Goal: Task Accomplishment & Management: Complete application form

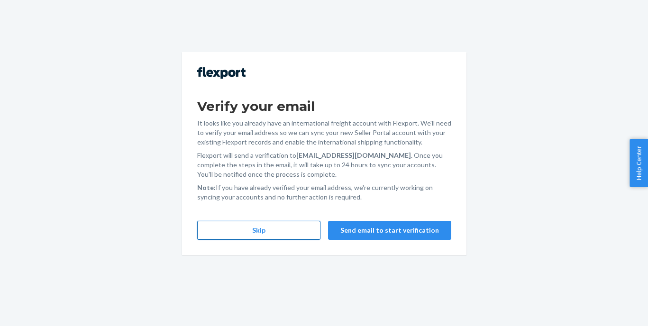
click at [286, 229] on button "Skip" at bounding box center [258, 230] width 123 height 19
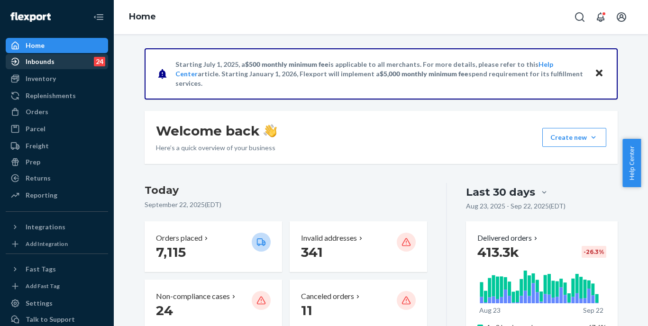
click at [64, 57] on div "Inbounds 24" at bounding box center [57, 61] width 100 height 13
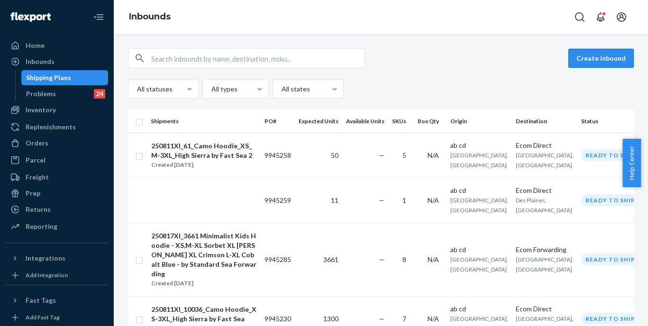
click at [576, 62] on button "Create inbound" at bounding box center [600, 58] width 65 height 19
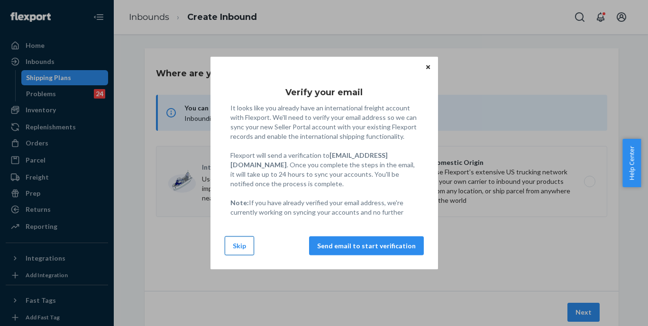
click at [237, 253] on button "Skip" at bounding box center [239, 245] width 29 height 19
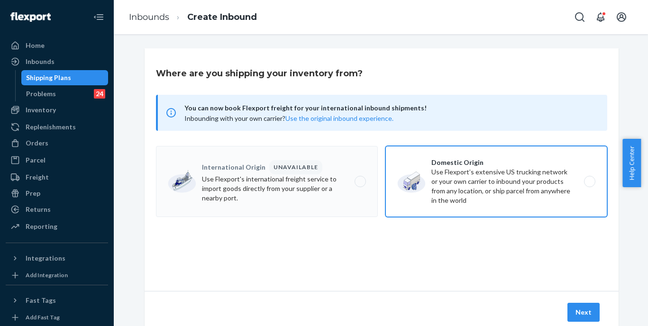
click at [460, 182] on label "Domestic Origin Use Flexport’s extensive US trucking network or your own carrie…" at bounding box center [496, 181] width 222 height 71
click at [589, 182] on input "Domestic Origin Use Flexport’s extensive US trucking network or your own carrie…" at bounding box center [592, 182] width 6 height 6
radio input "true"
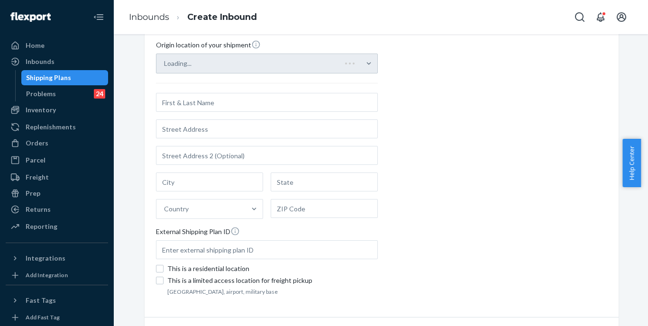
scroll to position [195, 0]
click at [316, 63] on div "Loading..." at bounding box center [267, 64] width 222 height 20
click at [267, 67] on div "Loading..." at bounding box center [267, 64] width 222 height 20
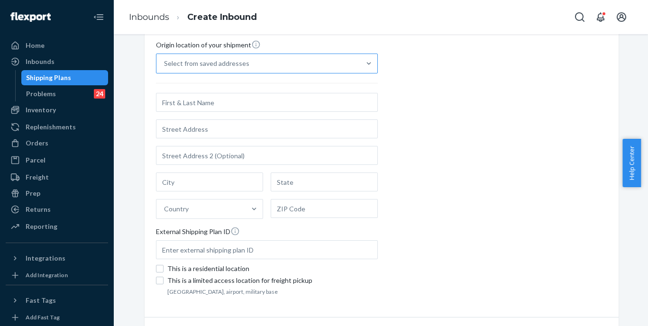
click at [315, 68] on div "Select from saved addresses" at bounding box center [258, 63] width 204 height 19
click at [165, 68] on input "Select from saved addresses" at bounding box center [164, 63] width 1 height 9
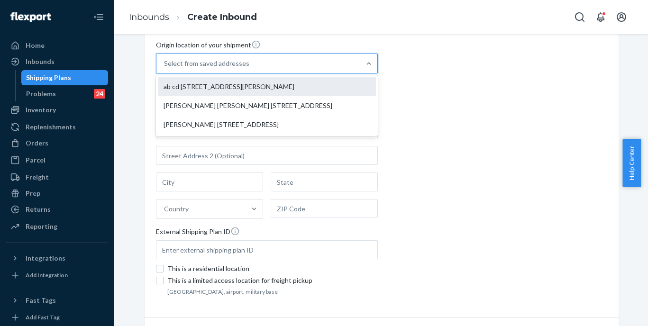
click at [277, 84] on div "ab cd [STREET_ADDRESS][PERSON_NAME]" at bounding box center [267, 86] width 218 height 19
click at [165, 68] on input "option ab cd [STREET_ADDRESS][PERSON_NAME] focused, 1 of 3. 3 results available…" at bounding box center [164, 63] width 1 height 9
type input "ab cd"
type input "[STREET_ADDRESS][PERSON_NAME]"
type input "[GEOGRAPHIC_DATA]"
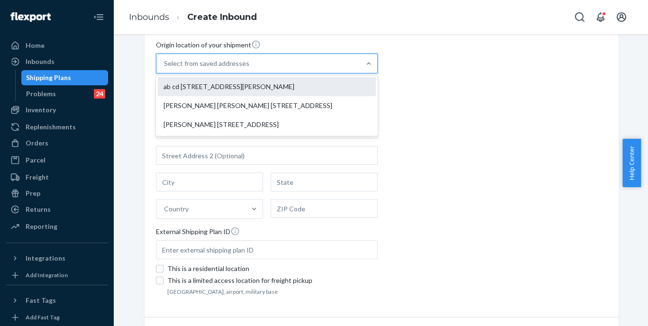
type input "CA"
type input "94105"
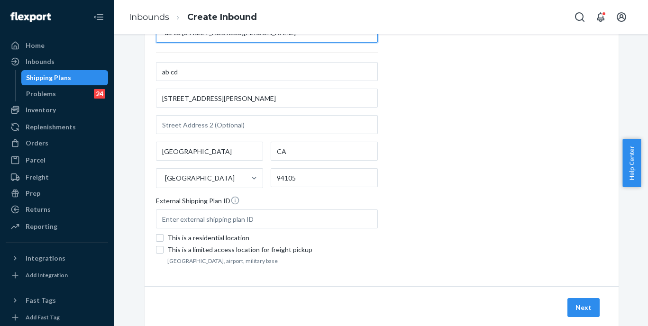
scroll to position [246, 0]
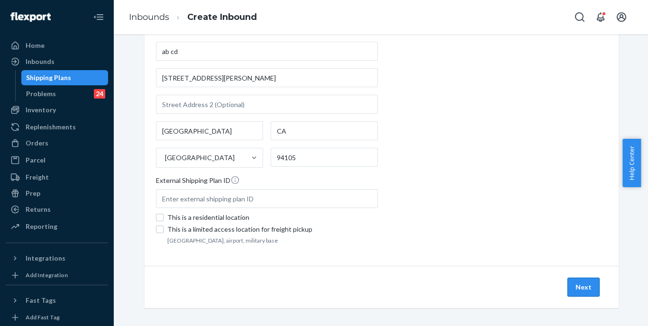
click at [580, 291] on button "Next" at bounding box center [583, 287] width 32 height 19
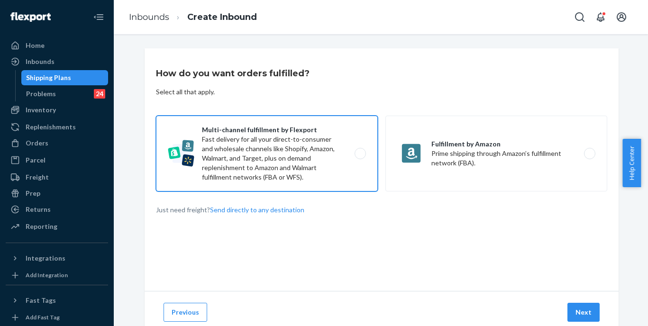
click at [304, 160] on label "Multi-channel fulfillment by Flexport Fast delivery for all your direct-to-cons…" at bounding box center [267, 154] width 222 height 76
click at [360, 157] on input "Multi-channel fulfillment by Flexport Fast delivery for all your direct-to-cons…" at bounding box center [363, 154] width 6 height 6
radio input "true"
click at [570, 315] on button "Next" at bounding box center [583, 312] width 32 height 19
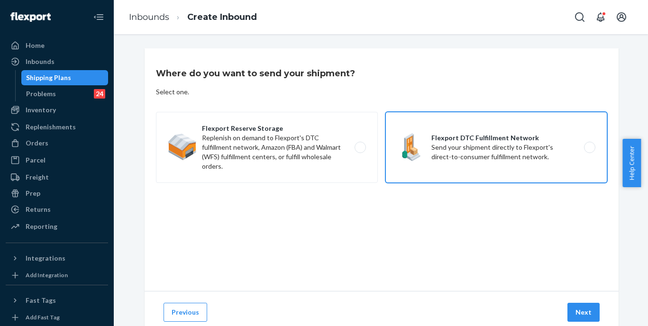
click at [535, 166] on label "Flexport DTC Fulfillment Network Send your shipment directly to Flexport's dire…" at bounding box center [496, 147] width 222 height 71
click at [589, 151] on input "Flexport DTC Fulfillment Network Send your shipment directly to Flexport's dire…" at bounding box center [592, 148] width 6 height 6
radio input "true"
click at [576, 311] on button "Next" at bounding box center [583, 312] width 32 height 19
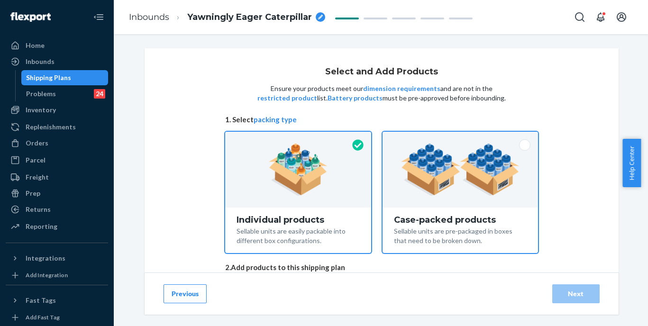
click at [473, 184] on img at bounding box center [460, 170] width 118 height 52
click at [463, 138] on input "Case-packed products Sellable units are pre-packaged in boxes that need to be b…" at bounding box center [460, 135] width 6 height 6
radio input "true"
radio input "false"
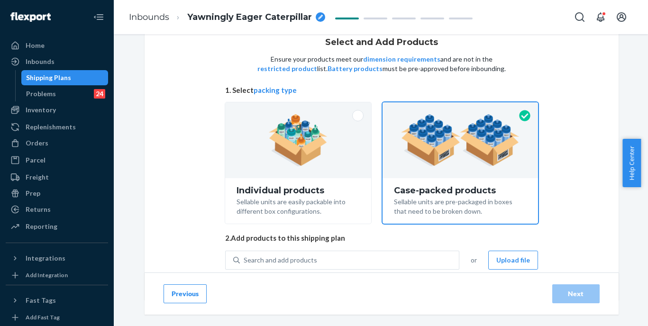
scroll to position [56, 0]
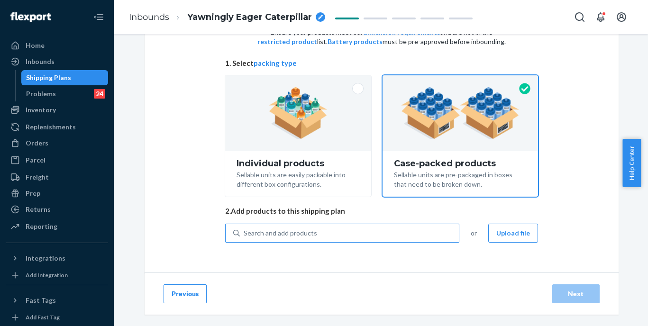
click at [309, 234] on div "Search and add products" at bounding box center [280, 232] width 73 height 9
click at [245, 234] on input "Search and add products" at bounding box center [244, 232] width 1 height 9
paste input "250817XI You Matter Kids Hoodie - S-M Jade M,XL Plum XL Orchid - by Standard Se…"
type input "250817XI You Matter Kids Hoodie - S-M Jade M,XL Plum XL Orchid - by Standard Se…"
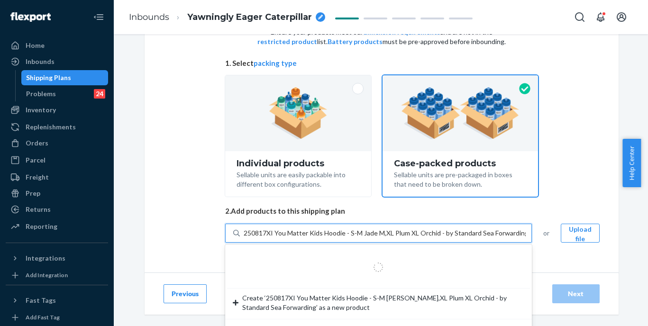
click at [309, 234] on input "250817XI You Matter Kids Hoodie - S-M Jade M,XL Plum XL Orchid - by Standard Se…" at bounding box center [385, 232] width 282 height 9
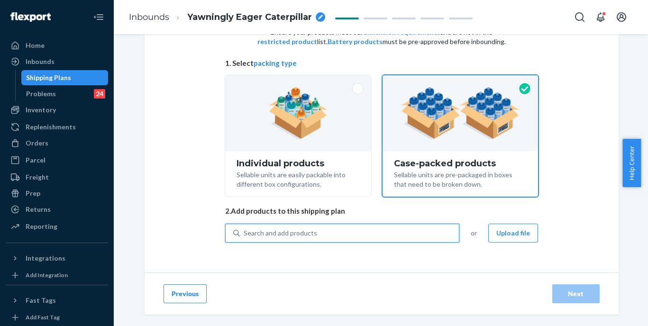
click at [361, 235] on div "Search and add products" at bounding box center [349, 233] width 219 height 17
click at [245, 235] on input "0 results available. Use Up and Down to choose options, press Enter to select t…" at bounding box center [244, 232] width 1 height 9
paste input "You Matter Kids [PERSON_NAME]"
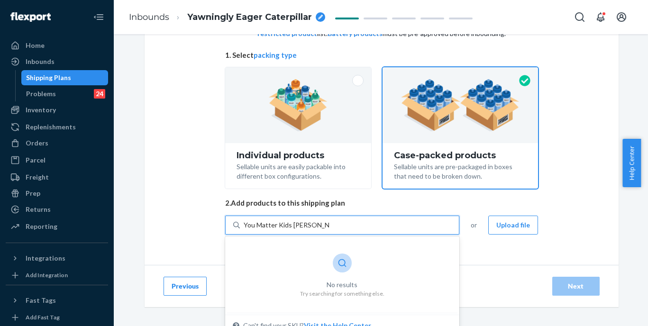
scroll to position [74, 0]
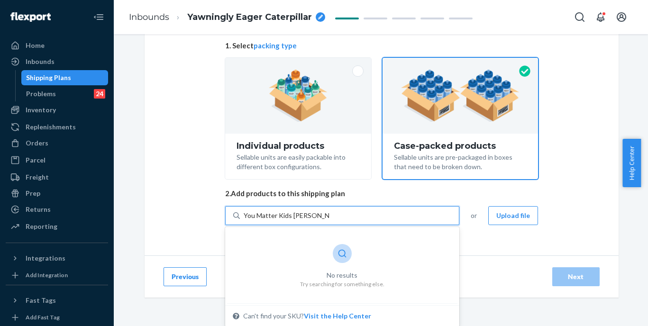
type input "You Matter Kids [PERSON_NAME]"
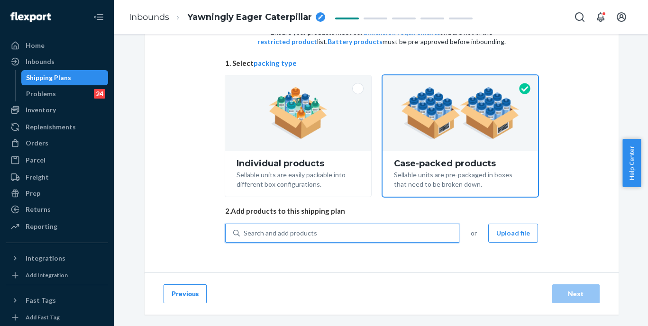
click at [363, 236] on div "Search and add products" at bounding box center [349, 233] width 219 height 17
click at [245, 236] on input "0 results available. Use Up and Down to choose options, press Enter to select t…" at bounding box center [244, 232] width 1 height 9
paste input "You Matter Kids [PERSON_NAME]"
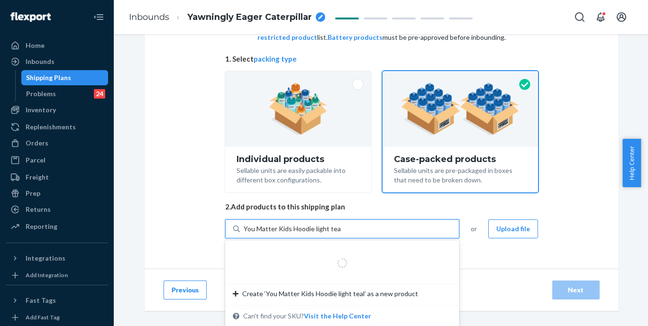
scroll to position [74, 0]
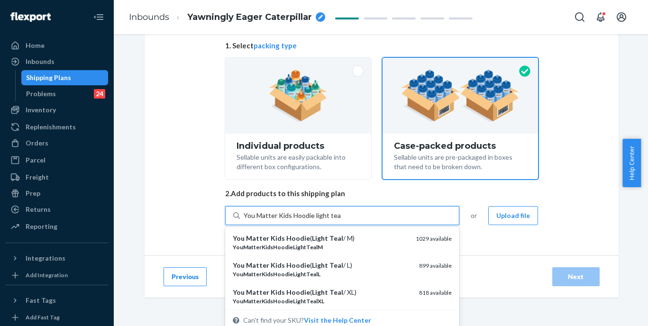
click at [290, 217] on input "You Matter Kids Hoodie light teal" at bounding box center [292, 215] width 97 height 9
type input "You Matter Kids Hoodie light teal"
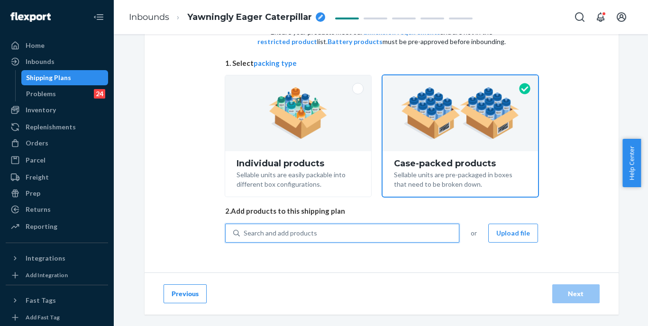
click at [361, 227] on div "Search and add products" at bounding box center [349, 233] width 219 height 17
click at [245, 228] on input "0 results available. Use Up and Down to choose options, press Enter to select t…" at bounding box center [244, 232] width 1 height 9
paste input "You Matter Kids Hoodie light teal"
type input "You Matter Kids Hoodie light teal"
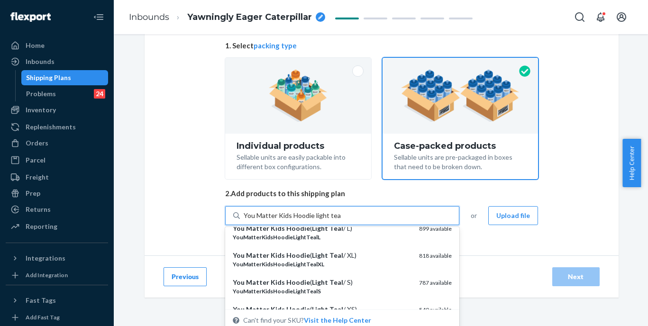
scroll to position [39, 0]
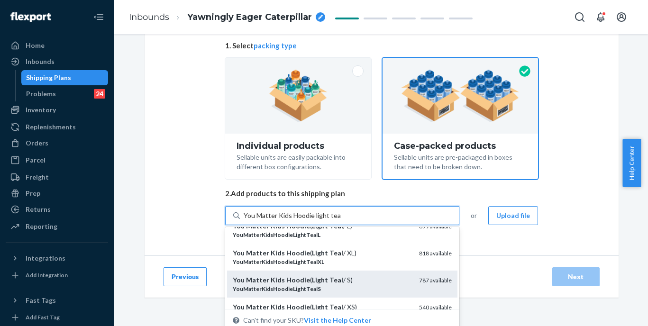
click at [329, 288] on div "YouMatterKidsHoodieLightTealS" at bounding box center [322, 289] width 179 height 8
click at [329, 220] on input "You Matter Kids Hoodie light teal" at bounding box center [292, 215] width 97 height 9
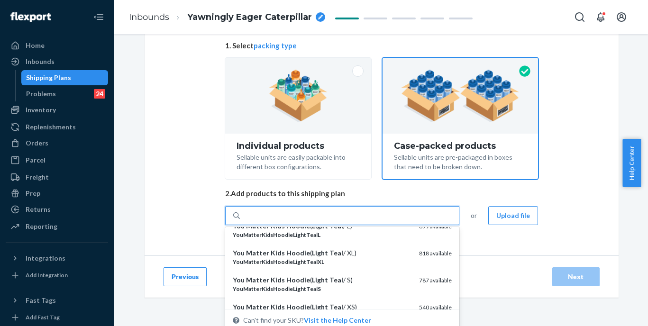
scroll to position [56, 0]
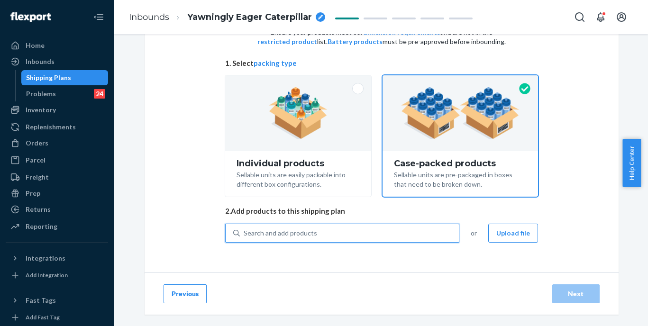
click at [323, 234] on div "Search and add products" at bounding box center [349, 233] width 219 height 17
click at [245, 234] on input "0 results available. Select is focused ,type to refine list, press Down to open…" at bounding box center [244, 232] width 1 height 9
click at [323, 234] on div "Search and add products" at bounding box center [349, 233] width 219 height 17
click at [245, 234] on input "0 results available. Use Up and Down to choose options, press Enter to select t…" at bounding box center [244, 232] width 1 height 9
paste input "You Matter Kids Hoodie light teal"
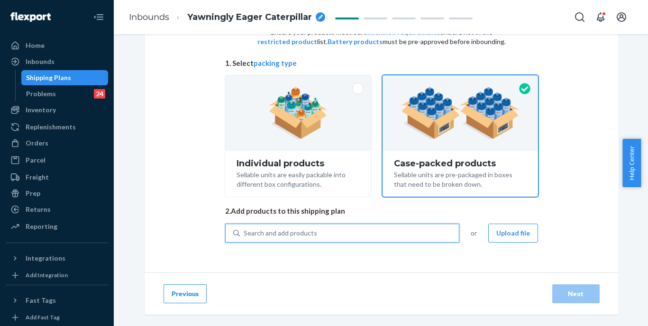
type input "You Matter Kids Hoodie light teal"
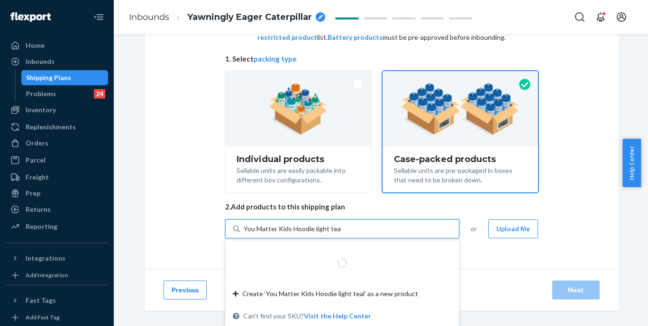
scroll to position [74, 0]
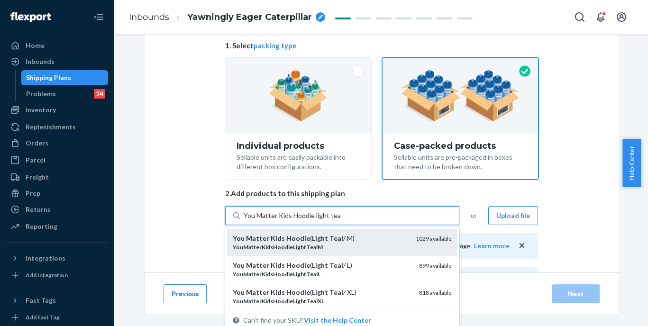
click at [330, 243] on div "YouMatterKidsHoodieLightTealM" at bounding box center [320, 247] width 175 height 8
click at [330, 220] on input "You Matter Kids Hoodie light teal" at bounding box center [292, 215] width 97 height 9
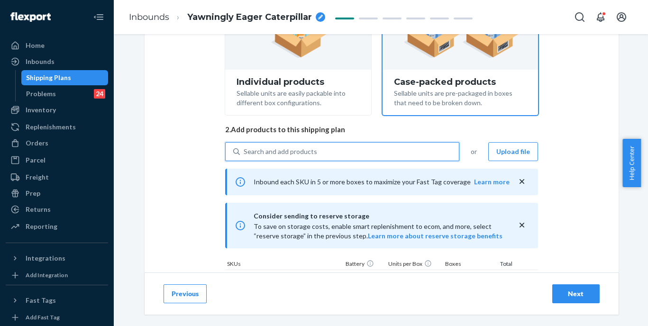
scroll to position [108, 0]
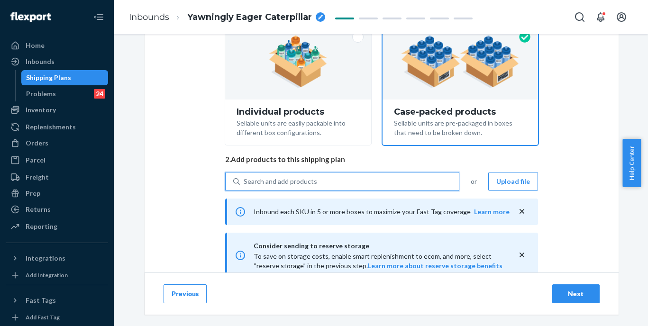
click at [353, 181] on div "Search and add products" at bounding box center [349, 181] width 219 height 17
click at [245, 181] on input "0 results available. Use Up and Down to choose options, press Enter to select t…" at bounding box center [244, 181] width 1 height 9
paste input "You Matter Kids Hoodie Plum"
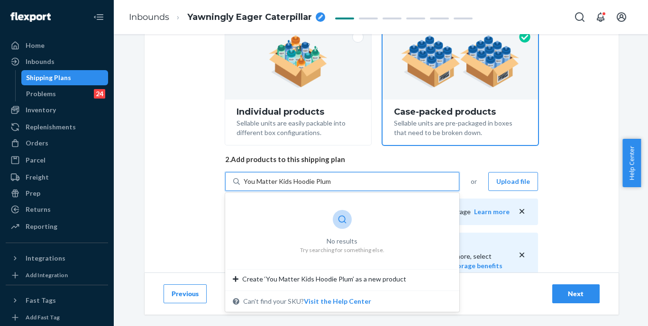
type input "You Matter Kids Hoodie Plum"
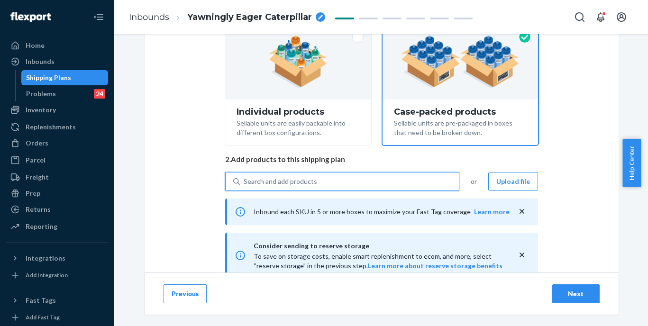
click at [367, 182] on div "Search and add products" at bounding box center [349, 181] width 219 height 17
click at [245, 182] on input "0 results available. Use Up and Down to choose options, press Enter to select t…" at bounding box center [244, 181] width 1 height 9
paste input "You Matter Kids Hoodie Plum"
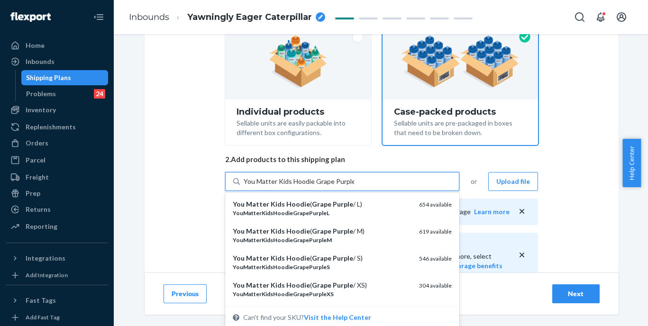
click at [266, 181] on input "You Matter Kids Hoodie Grape Purple" at bounding box center [299, 181] width 110 height 9
type input "You Matter Kids Hoodie Grape Purple"
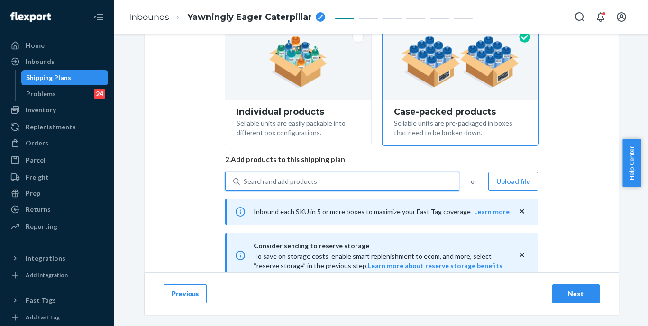
click at [347, 184] on div "Search and add products" at bounding box center [349, 181] width 219 height 17
click at [245, 184] on input "0 results available. Select is focused ,type to refine list, press Down to open…" at bounding box center [244, 181] width 1 height 9
paste input "You Matter Kids Hoodie Grape Purple"
type input "You Matter Kids Hoodie Grape Purple"
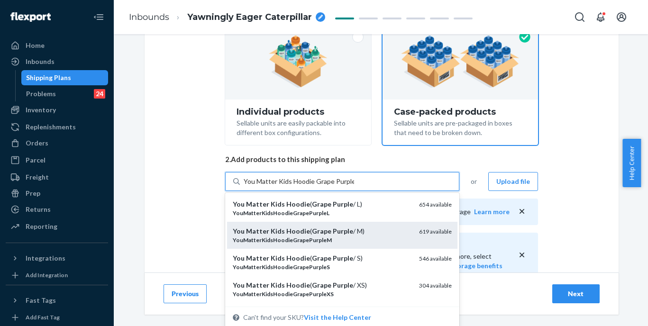
click at [339, 237] on div "YouMatterKidsHoodieGrapePurpleM" at bounding box center [322, 240] width 179 height 8
click at [339, 186] on input "You Matter Kids Hoodie Grape Purple" at bounding box center [299, 181] width 110 height 9
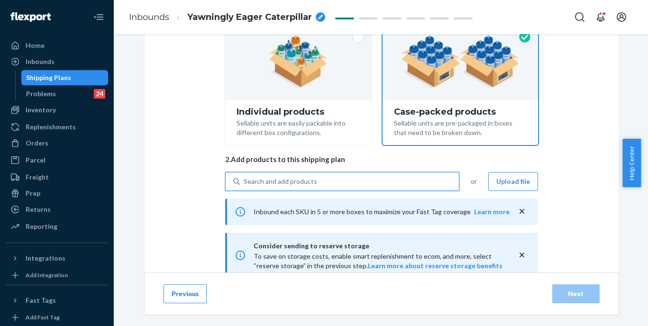
click at [339, 186] on div "Search and add products" at bounding box center [349, 181] width 219 height 17
click at [245, 186] on input "0 results available. Use Up and Down to choose options, press Enter to select t…" at bounding box center [244, 181] width 1 height 9
paste input "You Matter Kids Hoodie Grape Purple"
type input "You Matter Kids Hoodie Grape Purple"
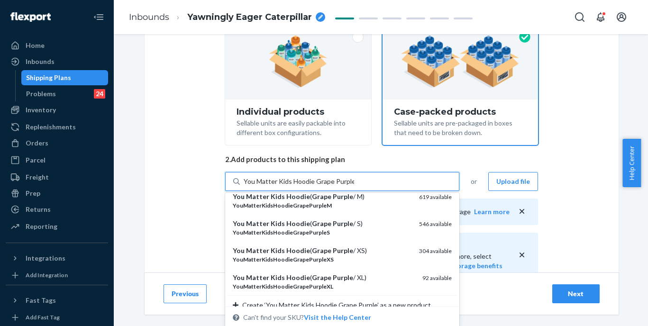
scroll to position [36, 0]
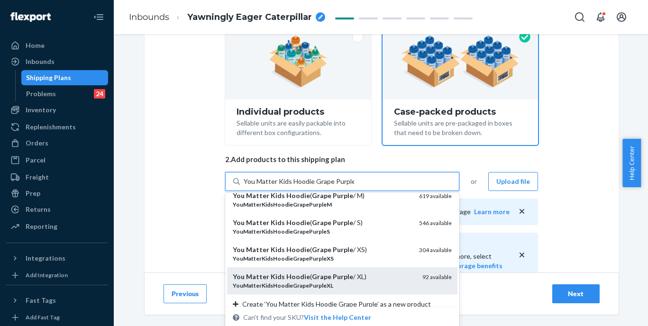
click at [343, 268] on div "You Matter Kids Hoodie ( Grape Purple / XL) YouMatterKidsHoodieGrapePurpleXL 92…" at bounding box center [342, 280] width 230 height 27
click at [343, 186] on input "You Matter Kids Hoodie Grape Purple" at bounding box center [299, 181] width 110 height 9
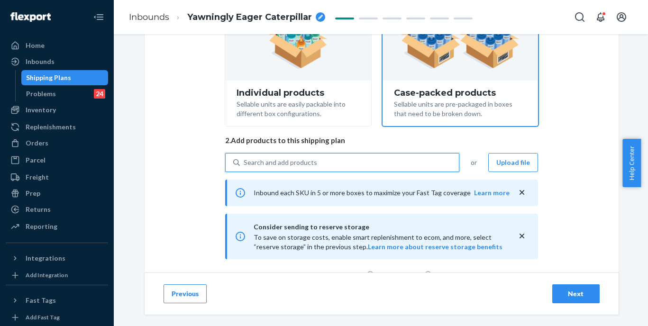
scroll to position [62, 0]
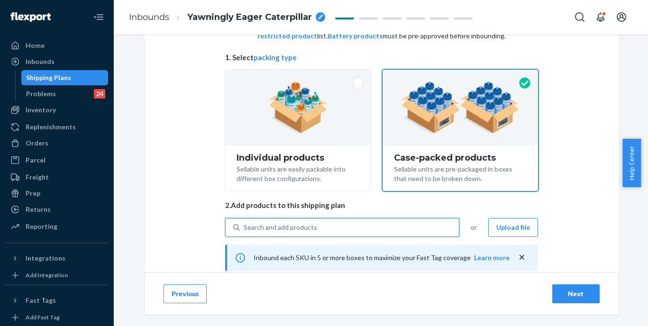
click at [320, 228] on div "Search and add products" at bounding box center [349, 227] width 219 height 17
click at [245, 228] on input "0 results available. Select is focused ,type to refine list, press Down to open…" at bounding box center [244, 227] width 1 height 9
paste input "You Matter Kids Hoodie Orchid"
type input "You Matter Kids Hoodie Orchid"
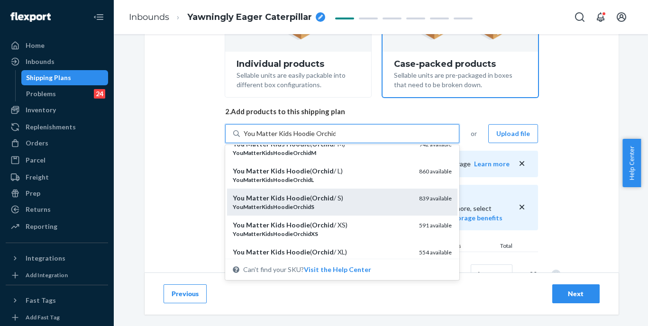
scroll to position [14, 0]
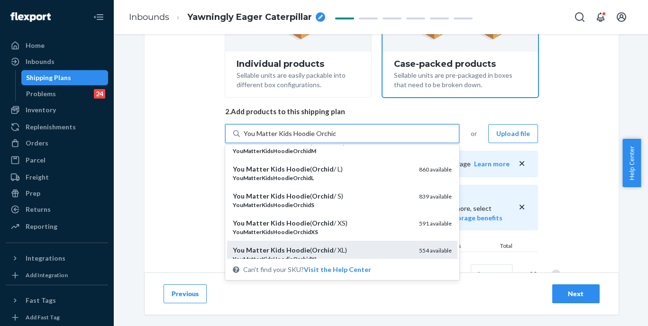
click at [338, 247] on div "You Matter Kids Hoodie ( Orchid / XL)" at bounding box center [322, 249] width 179 height 9
click at [336, 138] on input "You Matter Kids Hoodie Orchid" at bounding box center [290, 133] width 92 height 9
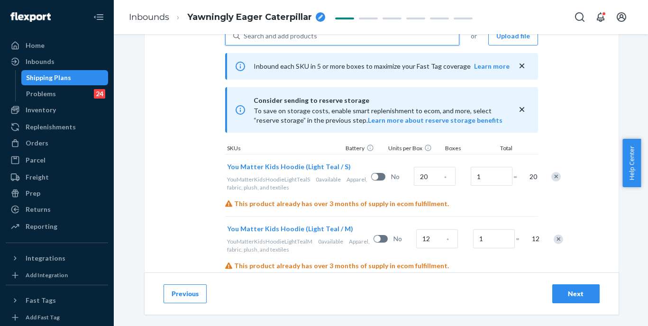
scroll to position [317, 0]
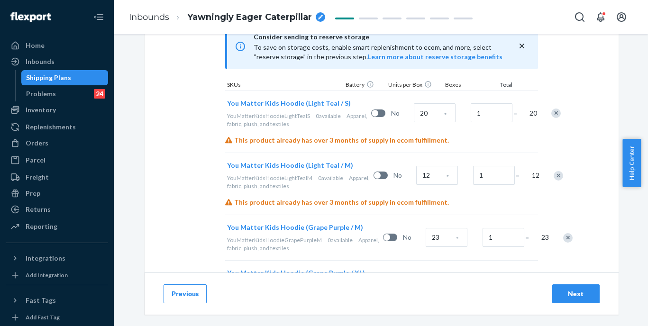
click at [444, 119] on span "*" at bounding box center [445, 114] width 2 height 9
click at [414, 118] on input "20" at bounding box center [435, 112] width 42 height 19
click at [416, 185] on input "12" at bounding box center [437, 175] width 42 height 19
click at [414, 119] on input "163" at bounding box center [435, 112] width 42 height 19
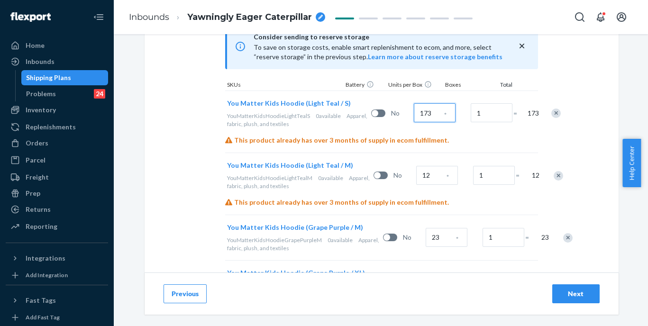
type input "173"
click at [416, 185] on input "12" at bounding box center [437, 175] width 42 height 19
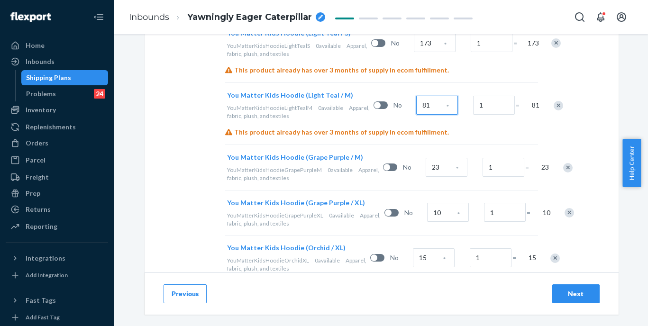
scroll to position [391, 0]
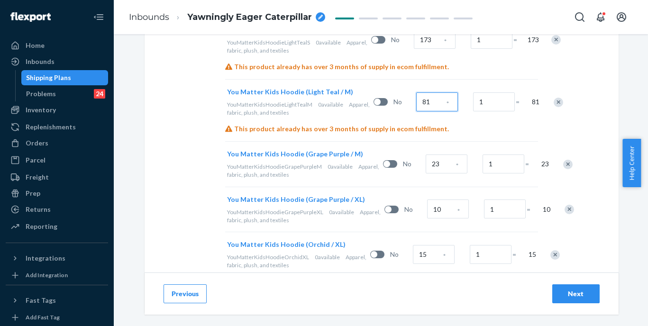
type input "81"
click at [426, 173] on input "23" at bounding box center [447, 164] width 42 height 19
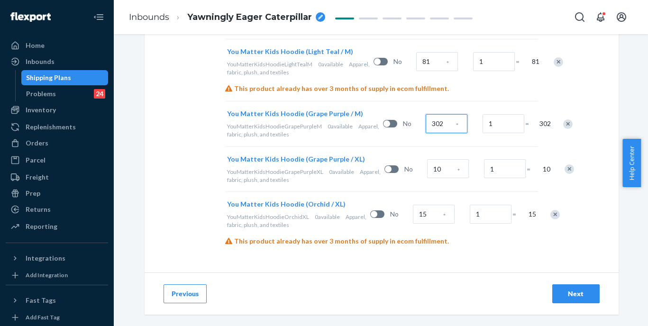
type input "302"
click at [427, 178] on input "10" at bounding box center [448, 168] width 42 height 19
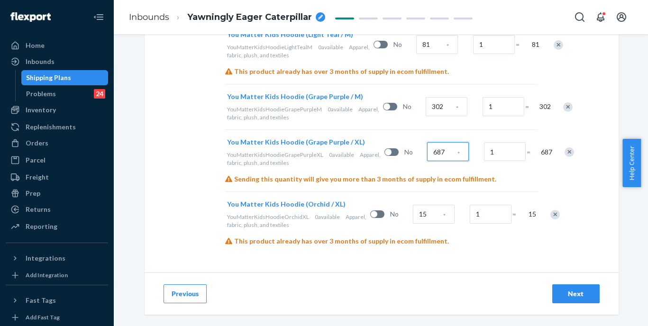
type input "687"
click at [413, 224] on input "15" at bounding box center [434, 214] width 42 height 19
type input "381"
click at [566, 295] on div "Next" at bounding box center [575, 293] width 31 height 9
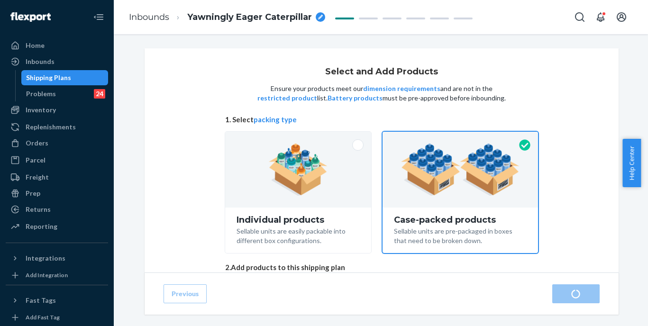
radio input "true"
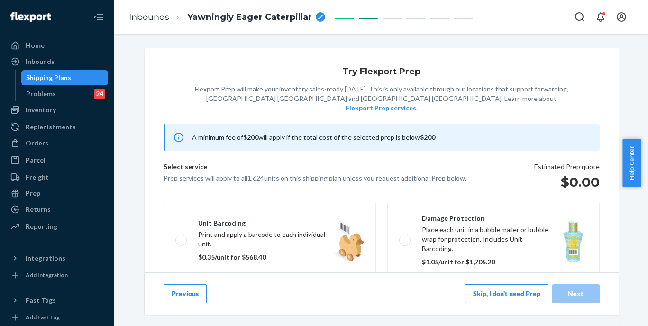
click at [483, 299] on button "Skip, I don't need Prep" at bounding box center [506, 293] width 83 height 19
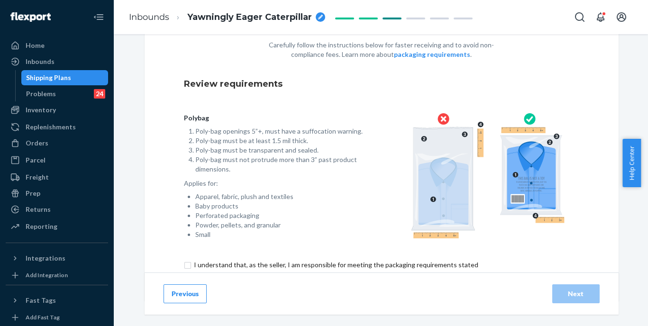
scroll to position [84, 0]
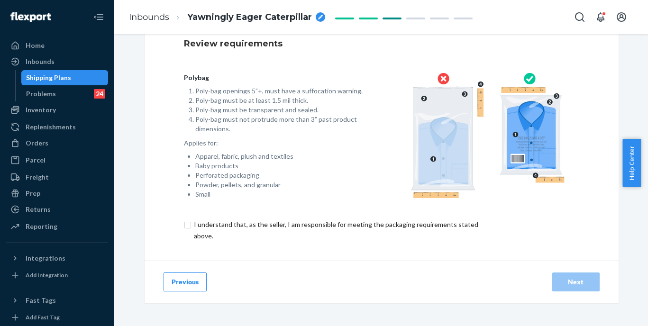
click at [345, 227] on input "checkbox" at bounding box center [341, 230] width 315 height 23
checkbox input "true"
click at [574, 289] on button "Next" at bounding box center [575, 282] width 47 height 19
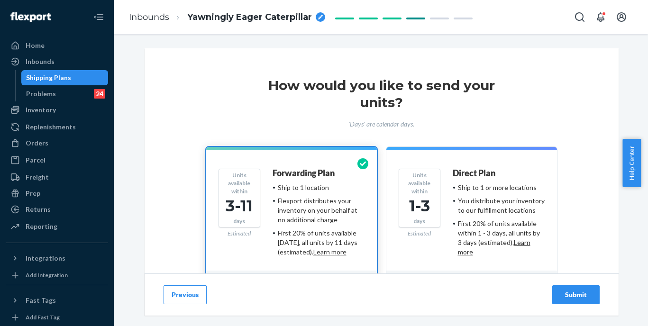
click at [584, 297] on div "Submit" at bounding box center [575, 294] width 31 height 9
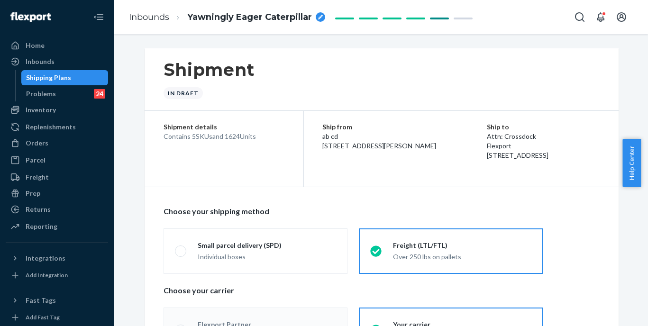
radio input "true"
radio input "false"
radio input "true"
radio input "false"
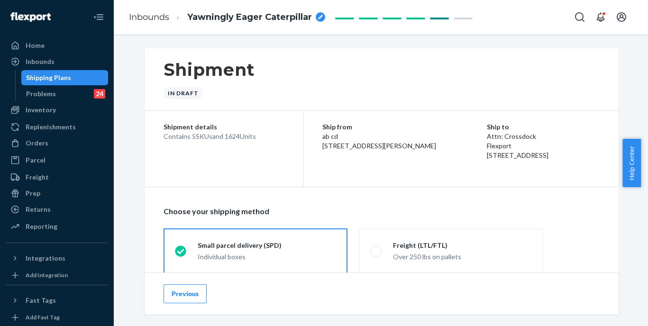
click at [239, 19] on span "Yawningly Eager Caterpillar" at bounding box center [249, 17] width 125 height 12
click at [239, 19] on input "Yawningly Eager Caterpillar" at bounding box center [234, 16] width 95 height 15
type input "250817XI_1624 You Matter Kids Hoodie - S-M Jade M,XL Plum XL Orchid - by Standa…"
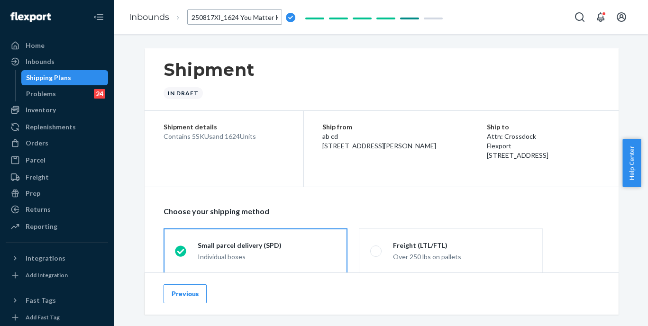
scroll to position [0, 212]
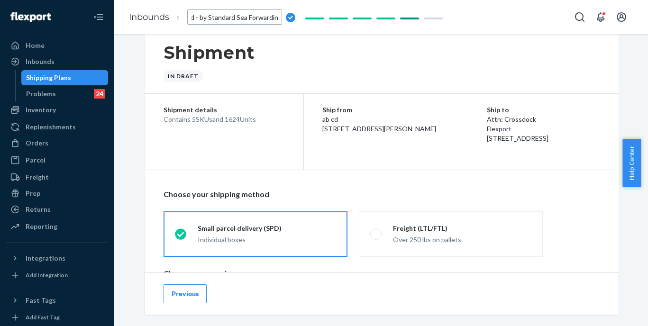
click at [281, 131] on div "Shipment details Contains 5 SKUs and 1624 Units" at bounding box center [224, 117] width 159 height 47
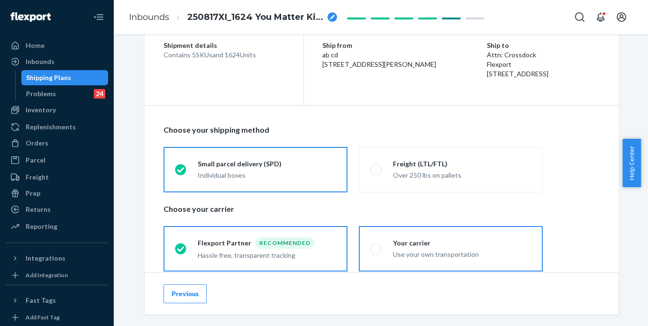
click at [374, 237] on label "Your carrier Use your own transportation" at bounding box center [451, 248] width 184 height 45
click at [374, 245] on input "Your carrier Use your own transportation" at bounding box center [373, 248] width 6 height 6
radio input "true"
radio input "false"
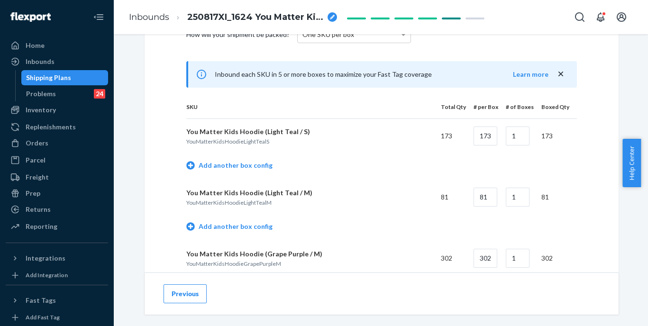
scroll to position [416, 0]
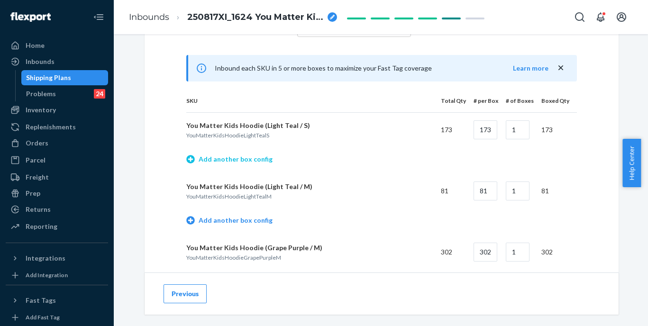
click at [242, 157] on link "Add another box config" at bounding box center [229, 159] width 86 height 9
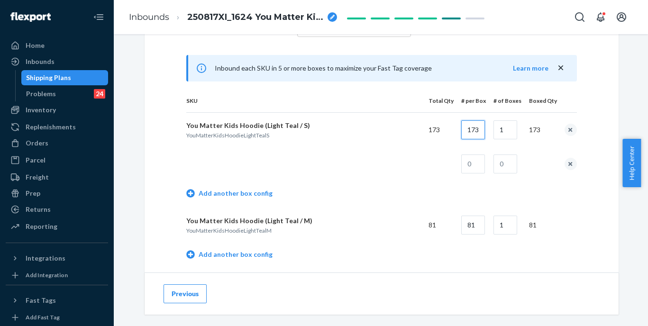
click at [476, 127] on input "173" at bounding box center [473, 129] width 24 height 19
type input "22"
type input "7"
click at [480, 159] on input "text" at bounding box center [473, 164] width 24 height 19
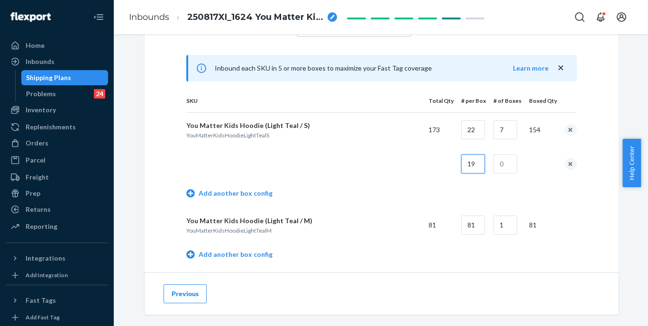
type input "19"
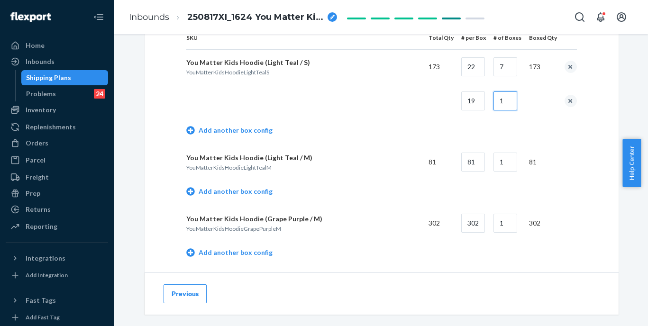
scroll to position [498, 0]
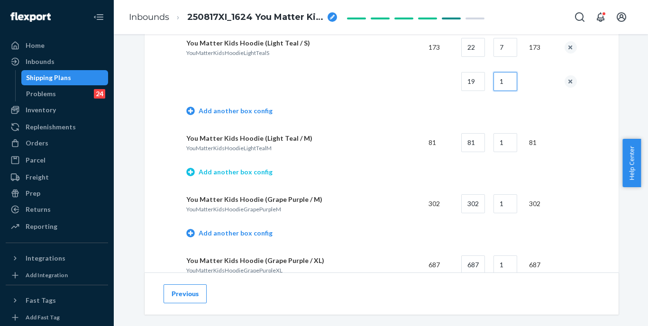
type input "1"
click at [240, 174] on link "Add another box config" at bounding box center [229, 171] width 86 height 9
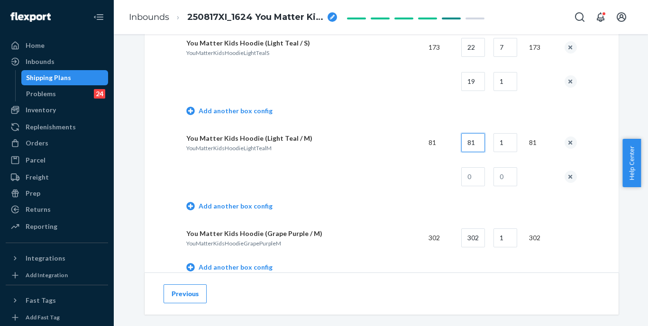
click at [477, 146] on input "81" at bounding box center [473, 142] width 24 height 19
type input "22"
type input "3"
type input "61"
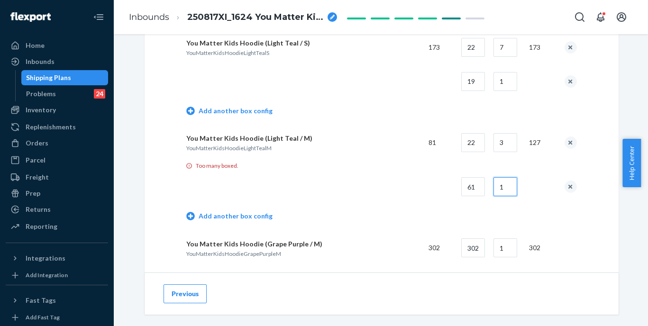
type input "1"
click at [473, 185] on input "61" at bounding box center [473, 186] width 24 height 19
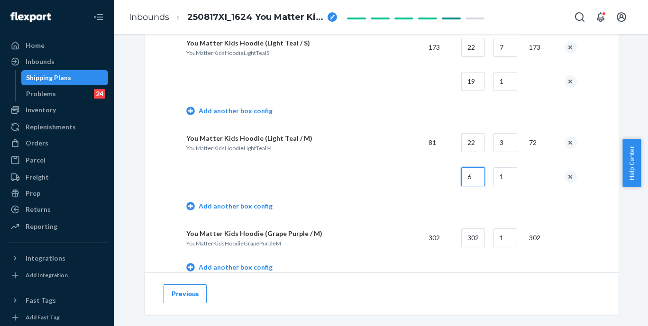
click at [476, 179] on input "6" at bounding box center [473, 176] width 24 height 19
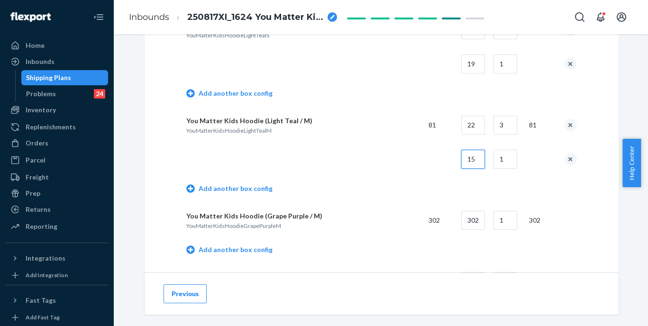
scroll to position [529, 0]
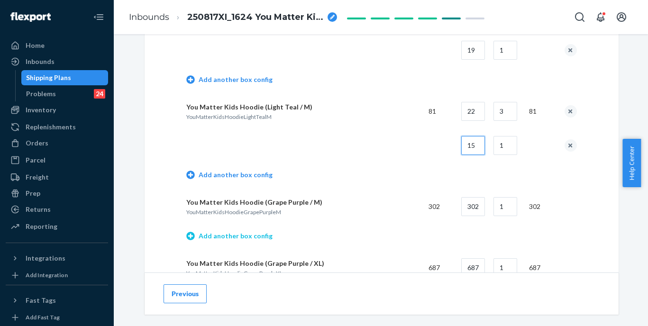
type input "15"
click at [256, 234] on link "Add another box config" at bounding box center [229, 235] width 86 height 9
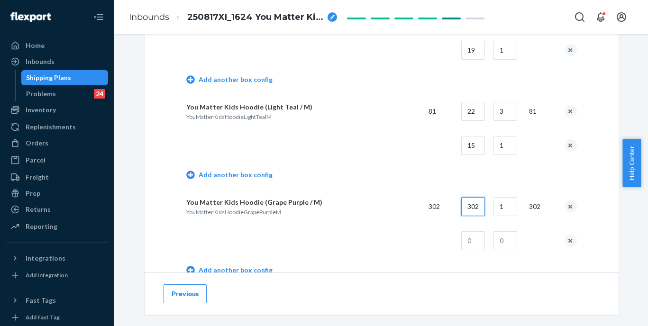
click at [477, 206] on input "302" at bounding box center [473, 206] width 24 height 19
type input "22"
type input "13"
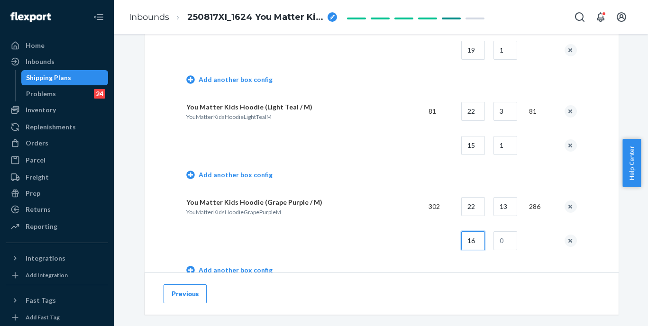
type input "16"
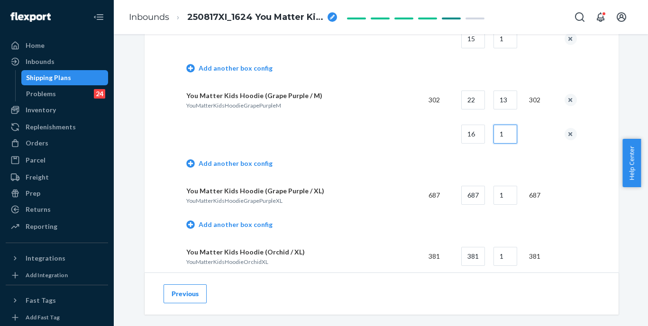
scroll to position [637, 0]
type input "1"
click at [248, 221] on link "Add another box config" at bounding box center [229, 223] width 86 height 9
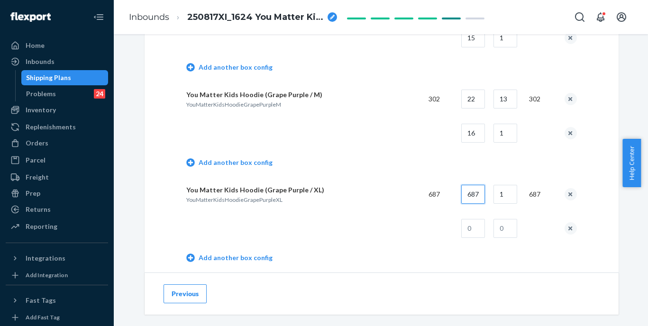
click at [478, 194] on input "687" at bounding box center [473, 194] width 24 height 19
type input "18"
type input "38"
type input "3"
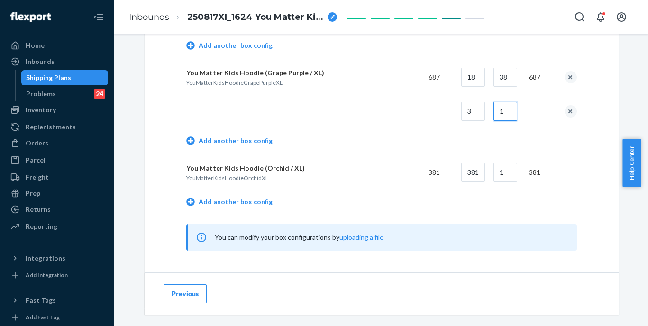
scroll to position [755, 0]
type input "1"
click at [244, 201] on link "Add another box config" at bounding box center [229, 200] width 86 height 9
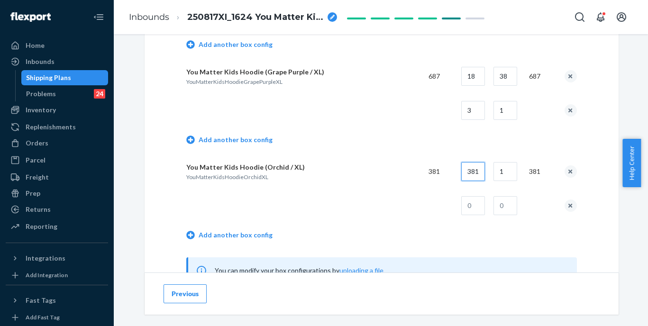
click at [474, 172] on input "381" at bounding box center [473, 171] width 24 height 19
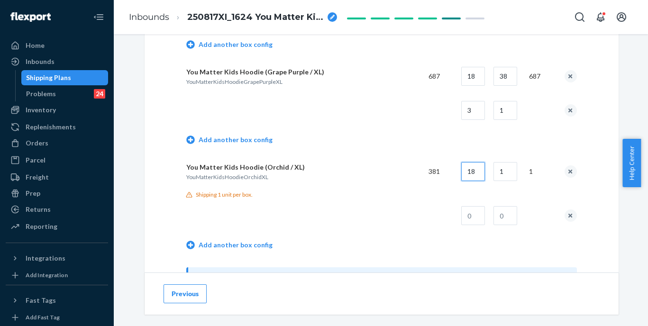
type input "18"
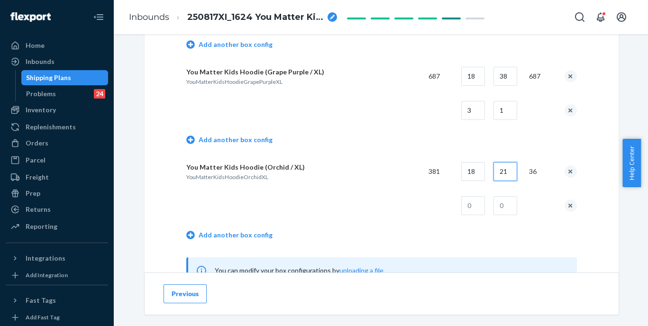
type input "21"
click at [468, 208] on input "text" at bounding box center [473, 205] width 24 height 19
type input "3"
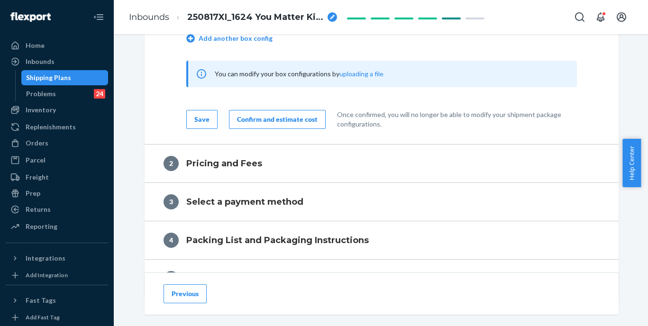
scroll to position [970, 0]
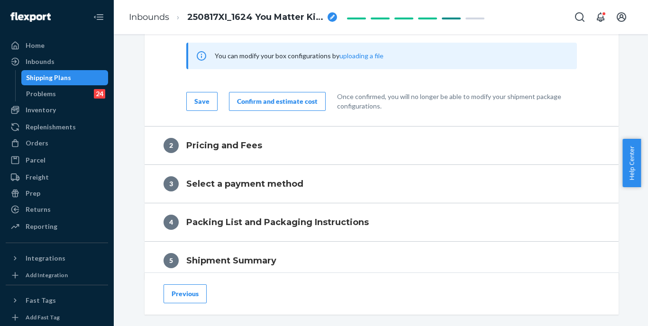
type input "1"
click at [288, 99] on div "Confirm and estimate cost" at bounding box center [277, 101] width 81 height 9
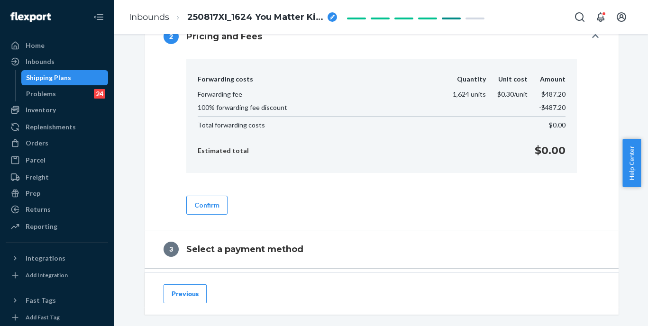
scroll to position [359, 0]
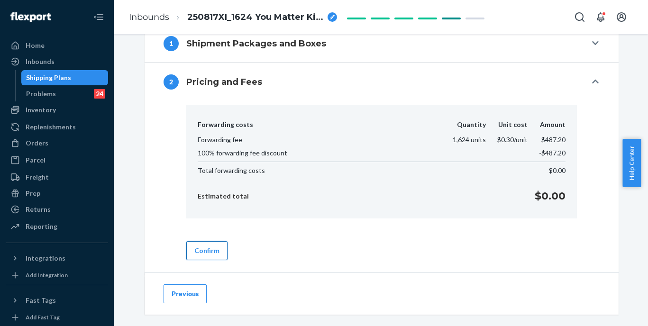
click at [208, 246] on button "Confirm" at bounding box center [206, 250] width 41 height 19
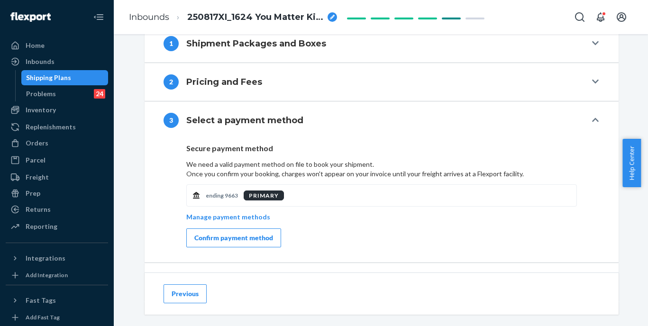
click at [249, 237] on div "Confirm payment method" at bounding box center [233, 237] width 79 height 9
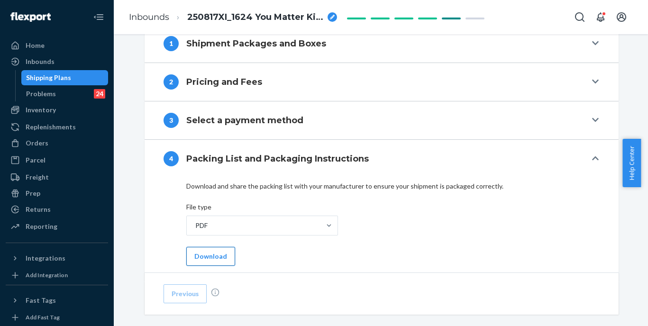
click at [203, 257] on button "Download" at bounding box center [210, 256] width 49 height 19
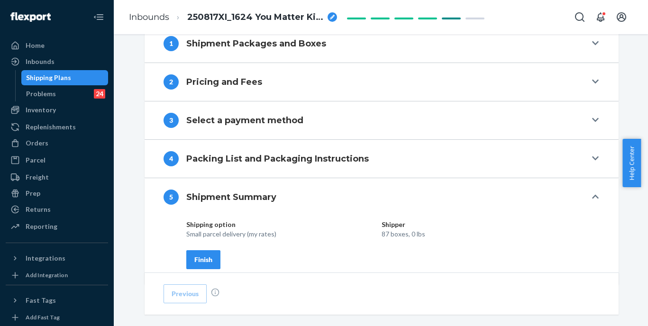
click at [202, 253] on button "Finish" at bounding box center [203, 259] width 34 height 19
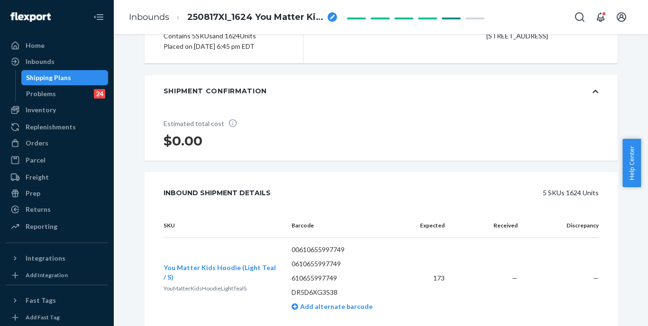
scroll to position [0, 0]
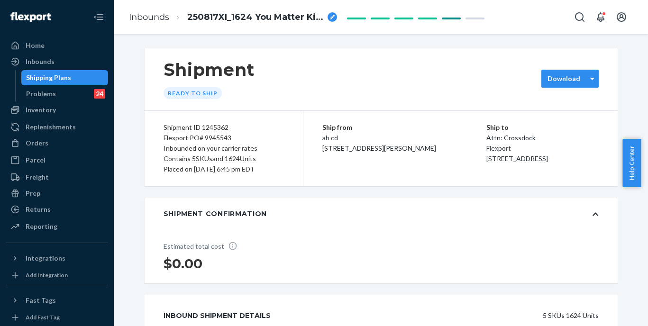
click at [543, 83] on div "Download" at bounding box center [564, 78] width 45 height 9
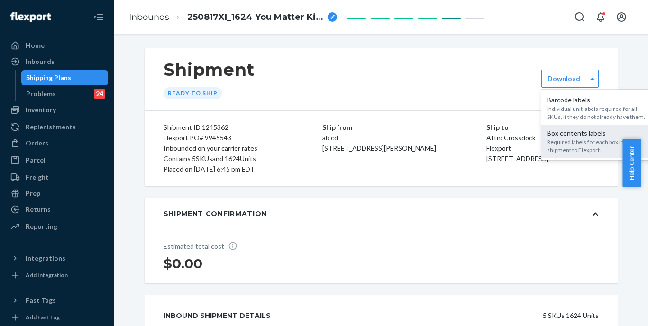
click at [558, 136] on div "Box contents labels" at bounding box center [598, 132] width 102 height 9
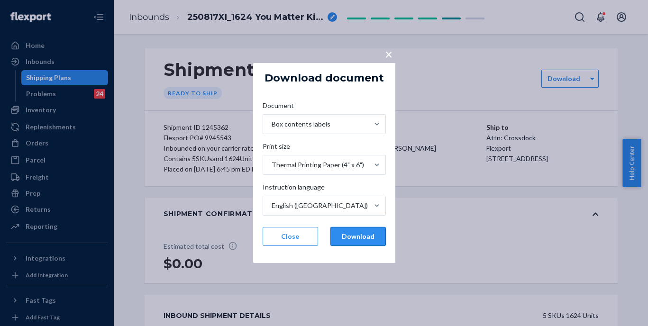
click at [371, 229] on button "Download" at bounding box center [357, 236] width 55 height 19
